Goal: Find contact information: Find contact information

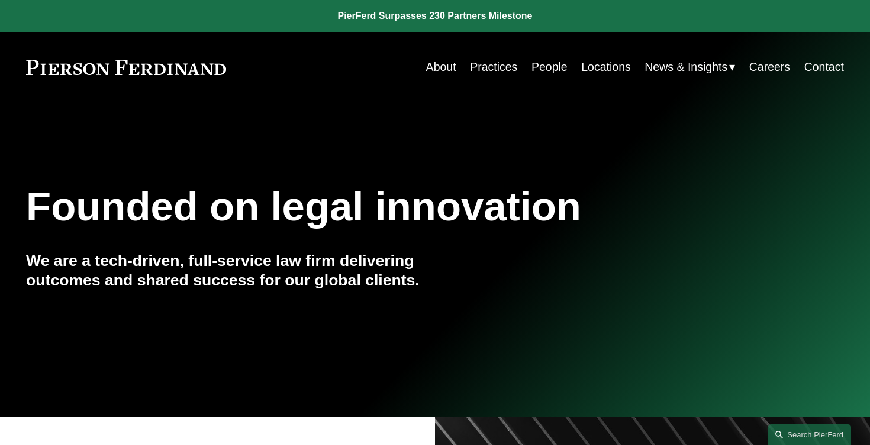
click at [600, 65] on link "Locations" at bounding box center [606, 67] width 50 height 23
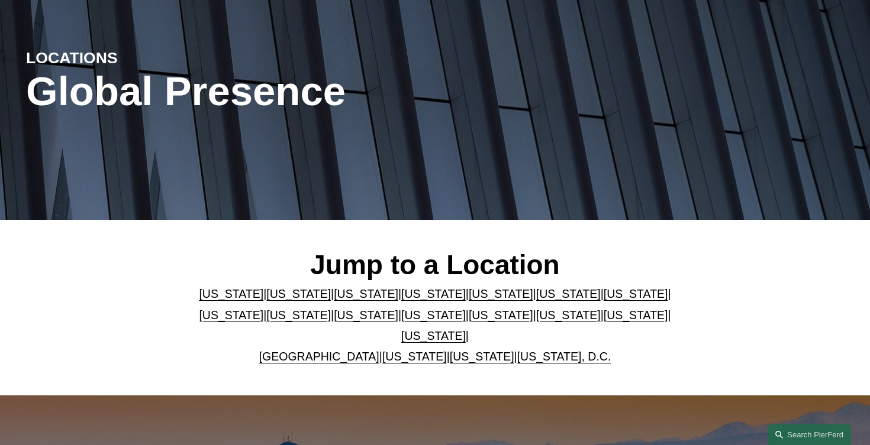
scroll to position [118, 0]
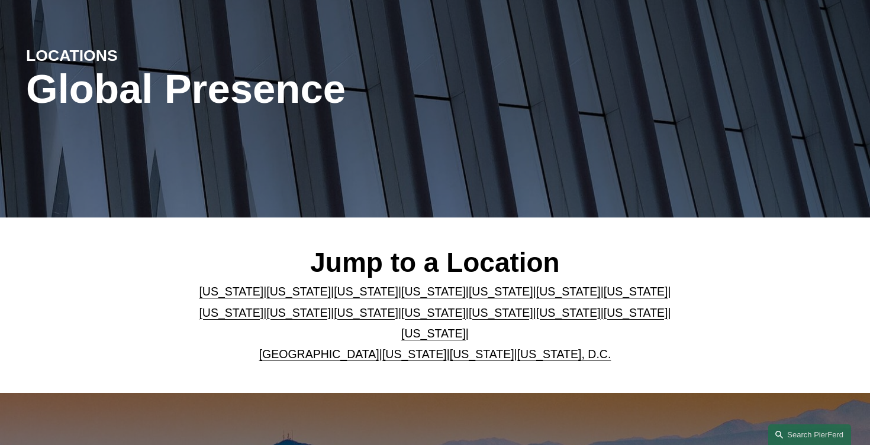
click at [297, 351] on link "United Kingdom" at bounding box center [319, 354] width 120 height 13
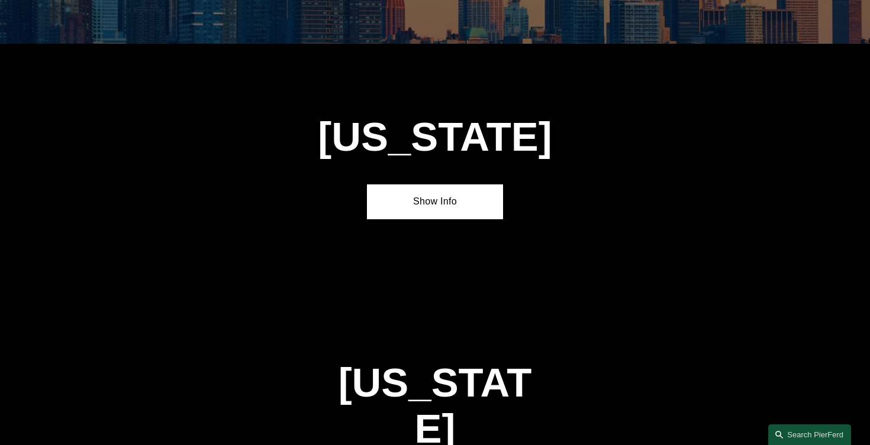
scroll to position [4201, 0]
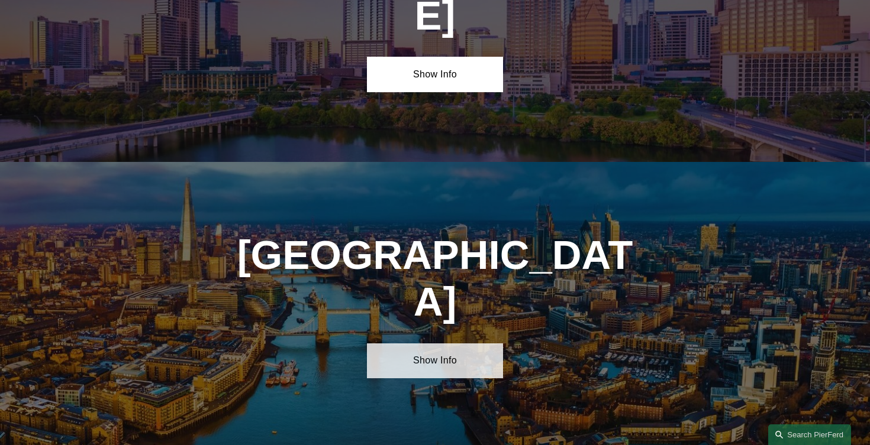
click at [401, 344] on link "Show Info" at bounding box center [435, 361] width 136 height 35
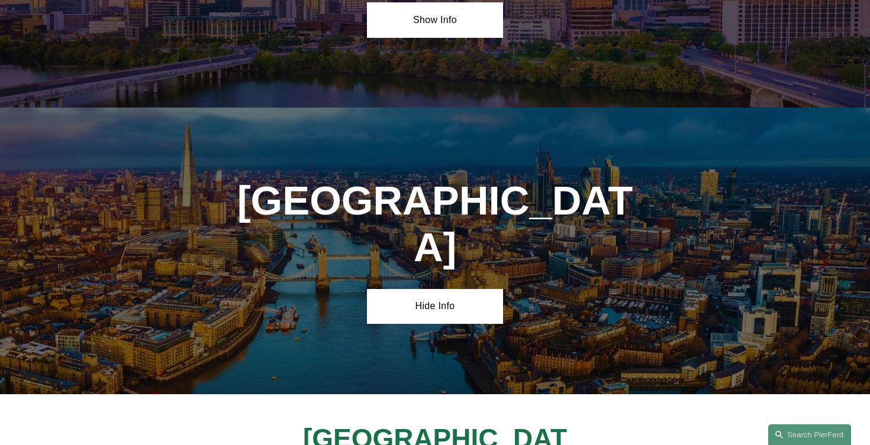
scroll to position [4256, 0]
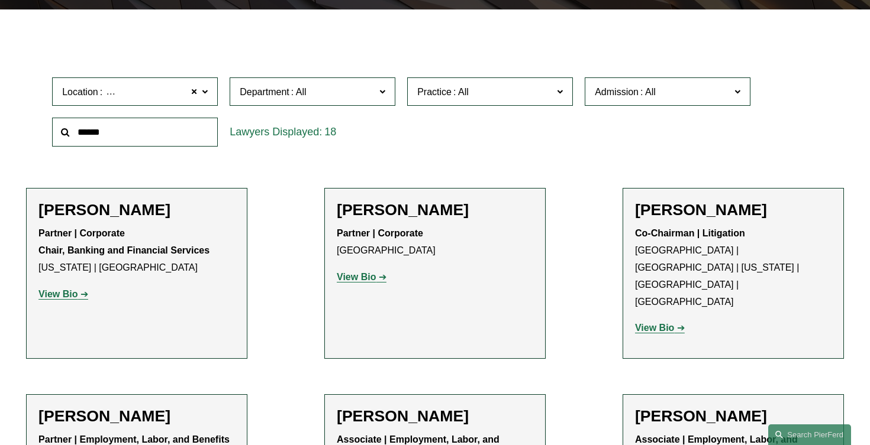
scroll to position [323, 0]
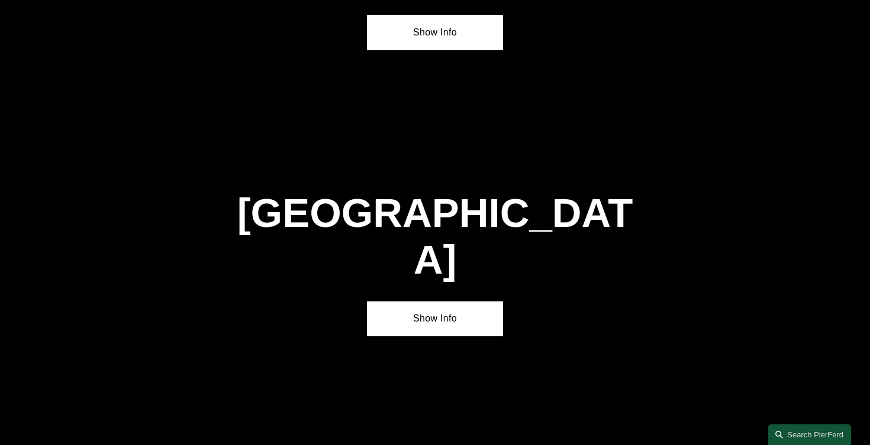
scroll to position [4241, 0]
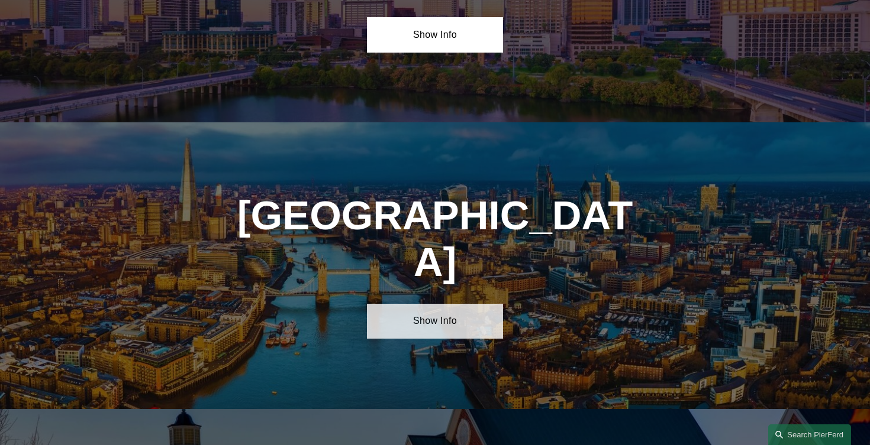
click at [452, 304] on link "Show Info" at bounding box center [435, 321] width 136 height 35
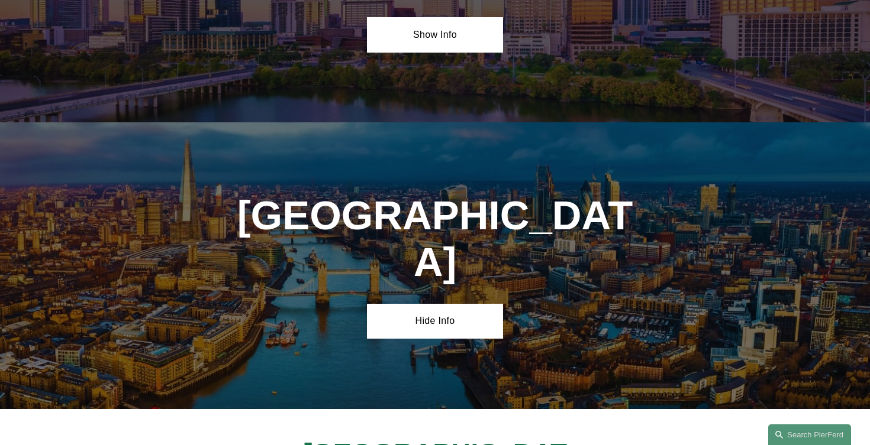
drag, startPoint x: 350, startPoint y: 305, endPoint x: 538, endPoint y: 305, distance: 188.1
copy h4 "1 King William Street"
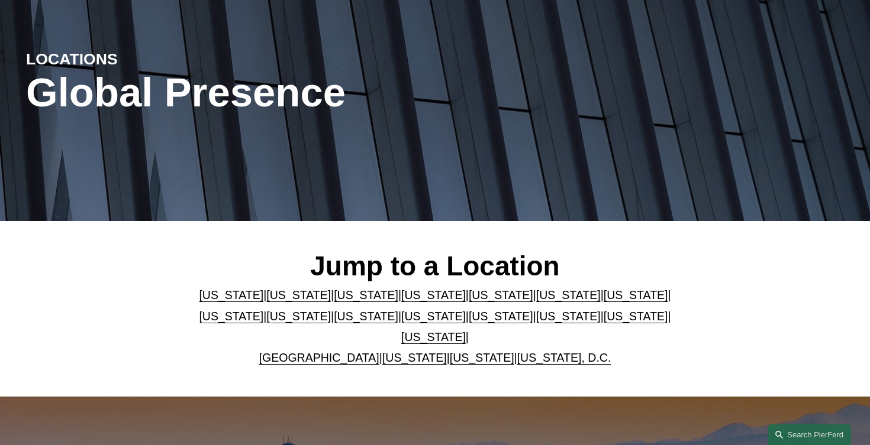
scroll to position [0, 0]
